Goal: Transaction & Acquisition: Purchase product/service

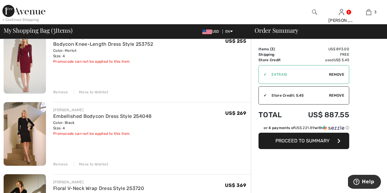
scroll to position [106, 0]
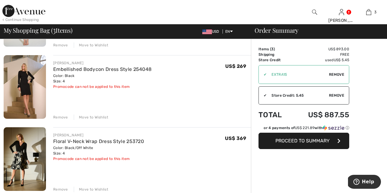
click at [284, 140] on span "Proceed to Summary" at bounding box center [303, 141] width 54 height 6
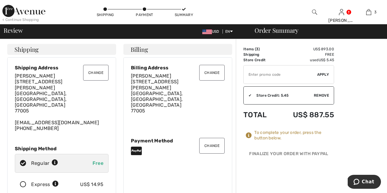
click at [93, 74] on button "Change" at bounding box center [95, 73] width 25 height 16
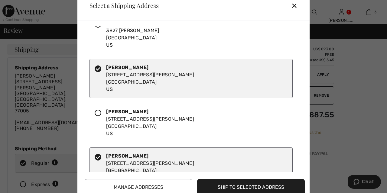
scroll to position [80, 0]
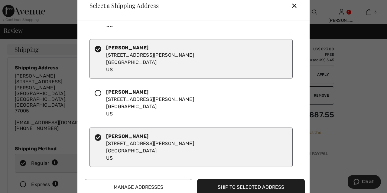
click at [239, 184] on button "Ship to Selected Address" at bounding box center [251, 187] width 108 height 16
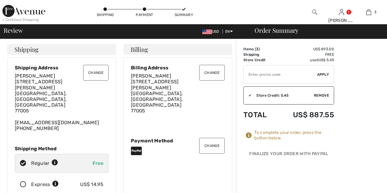
scroll to position [0, 0]
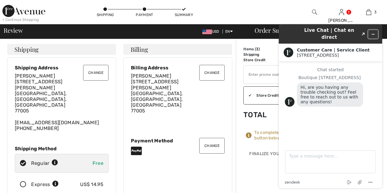
click at [375, 32] on icon "Minimize widget" at bounding box center [373, 34] width 4 height 4
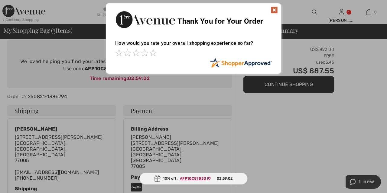
click at [272, 9] on img at bounding box center [274, 9] width 7 height 7
